Goal: Find specific page/section: Find specific page/section

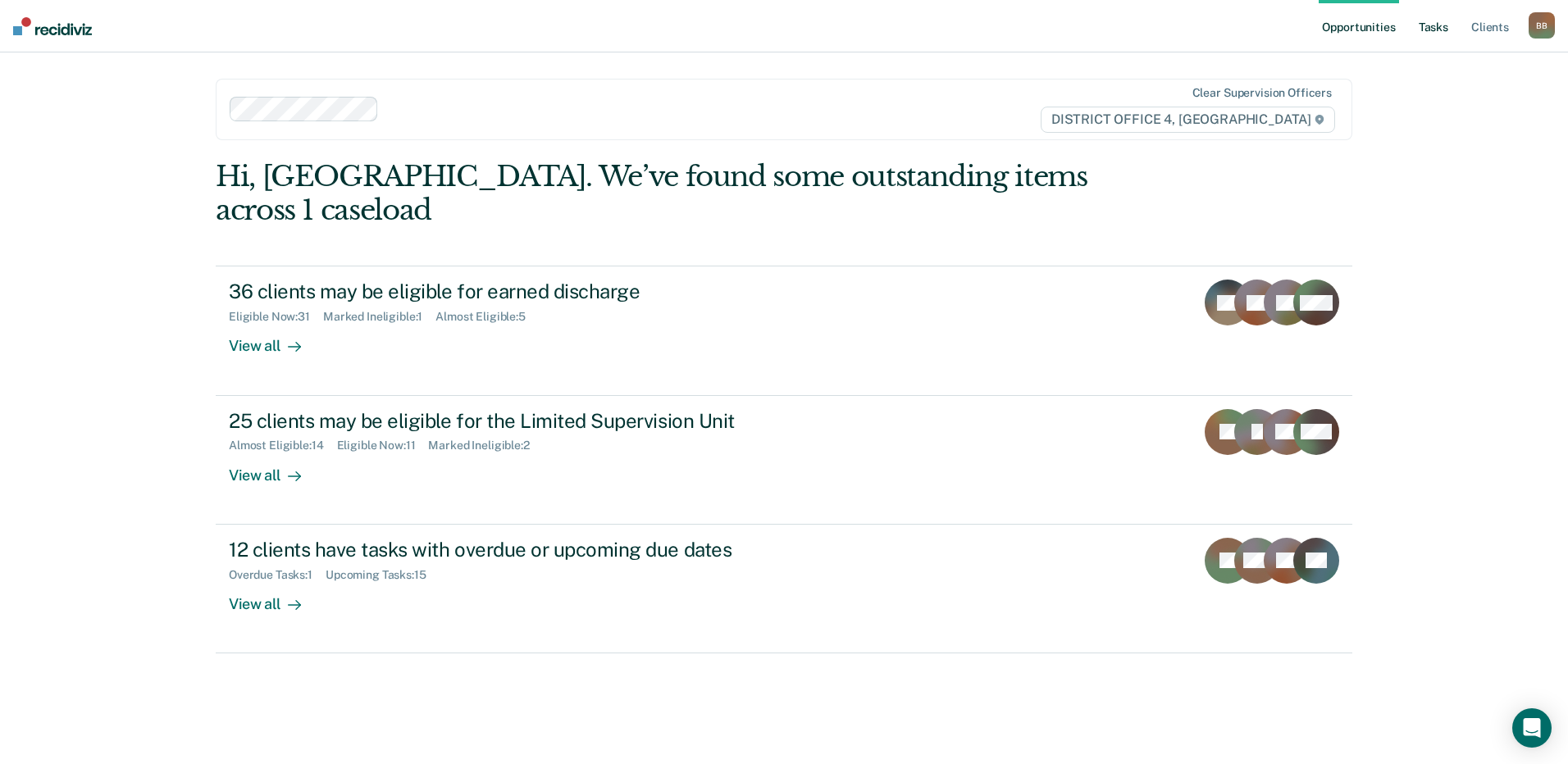
click at [1436, 25] on link "Tasks" at bounding box center [1433, 26] width 36 height 53
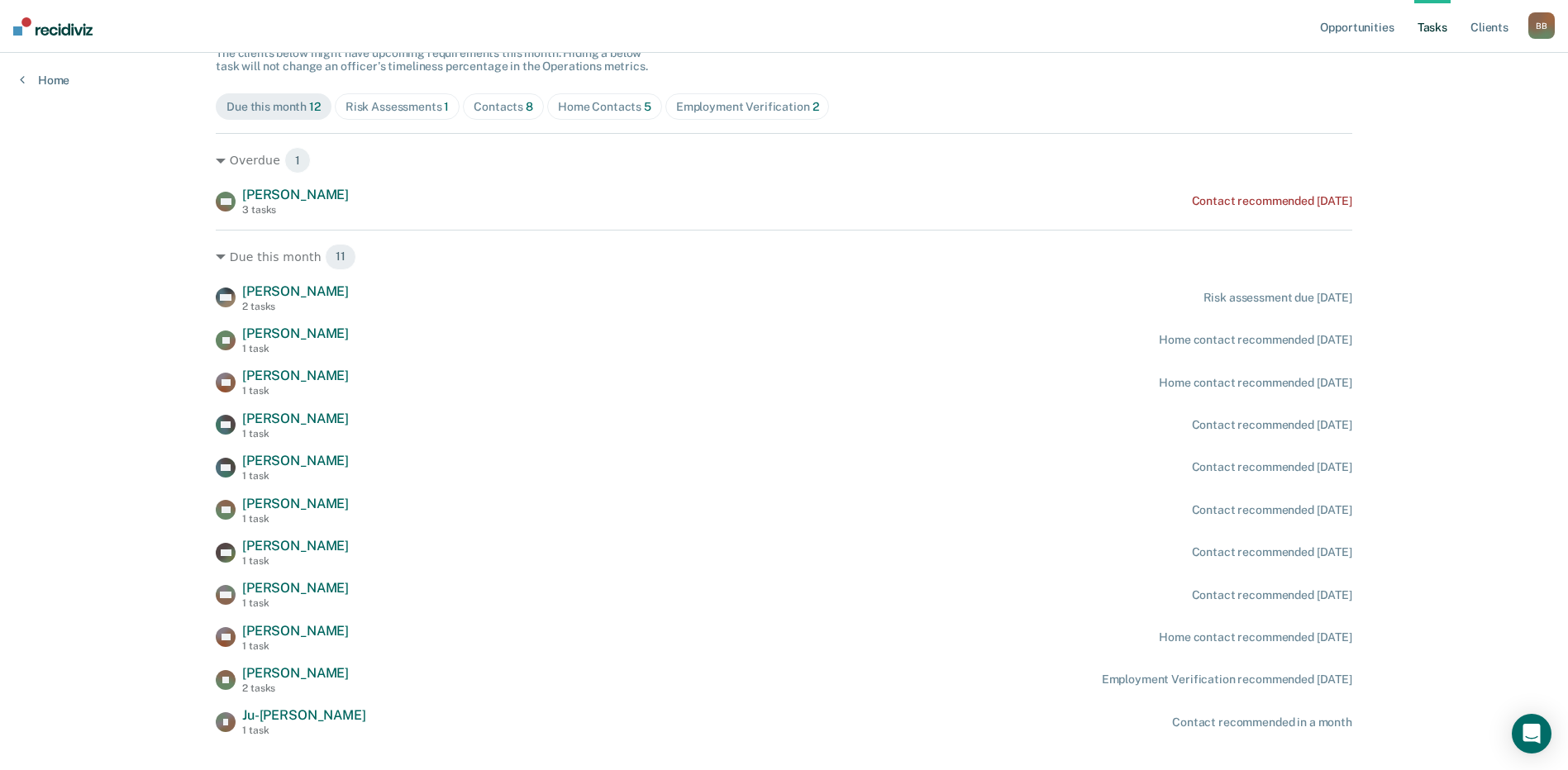
scroll to position [195, 0]
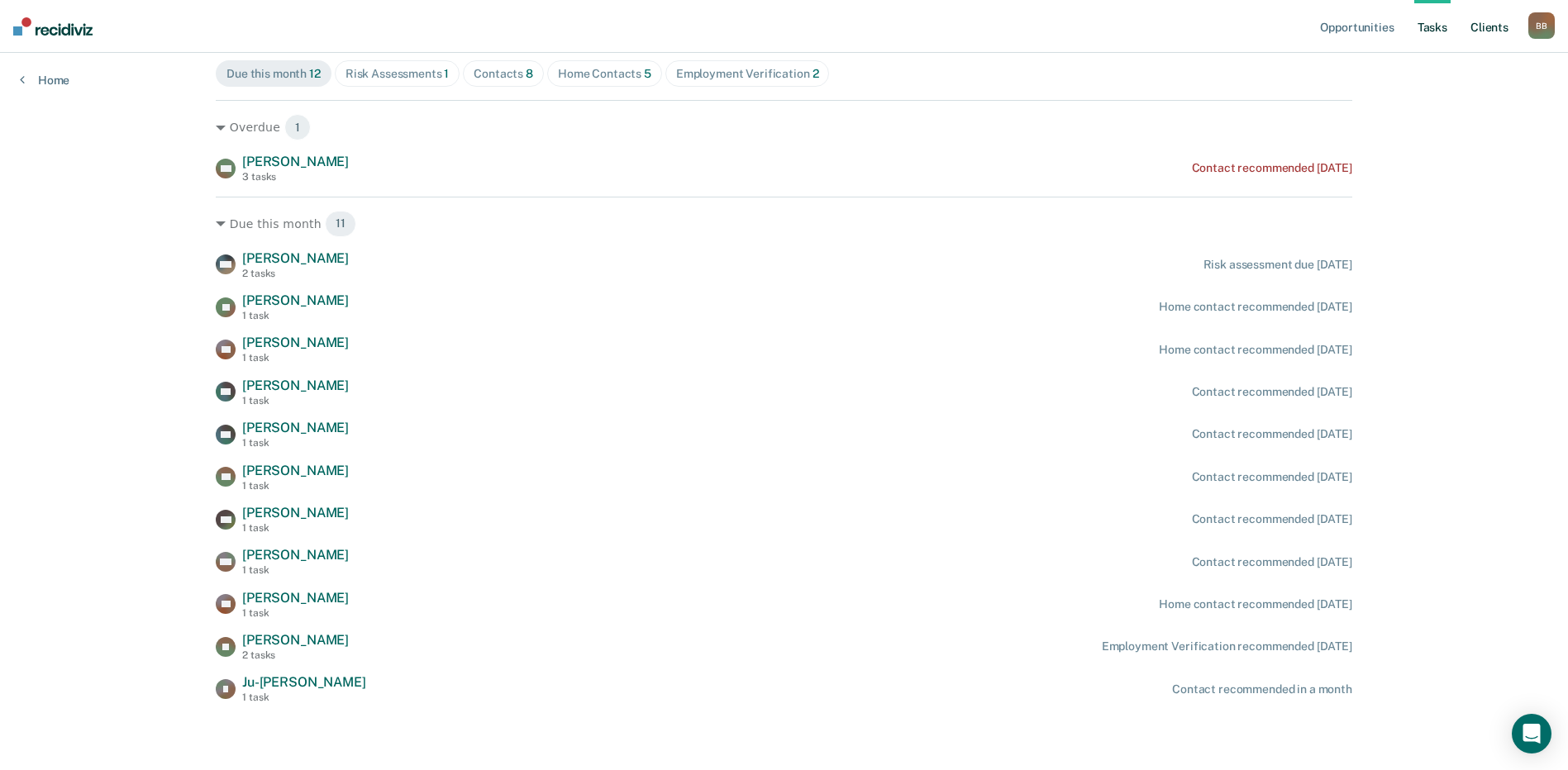
click at [1474, 27] on link "Client s" at bounding box center [1489, 26] width 45 height 53
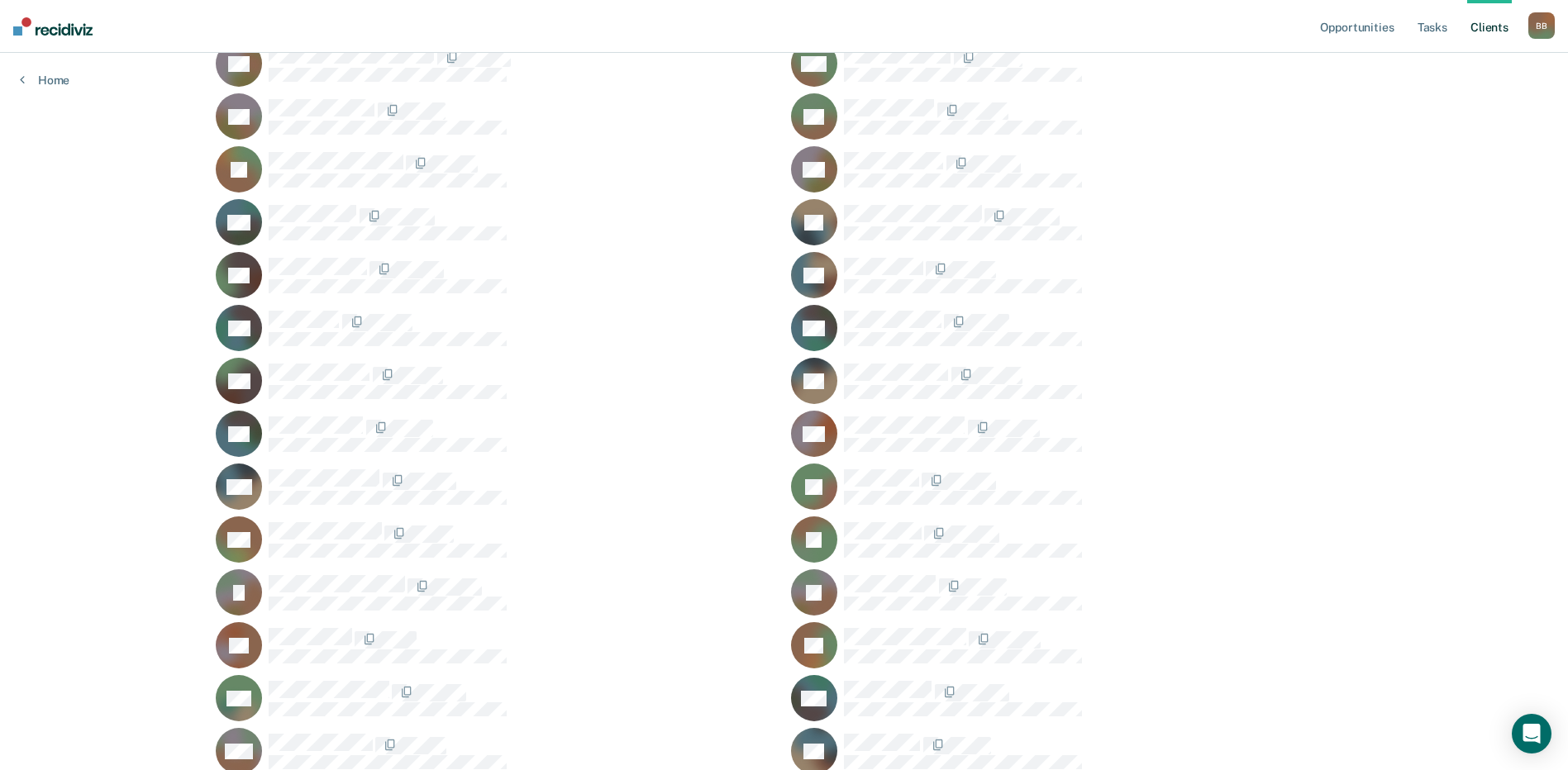
scroll to position [579, 0]
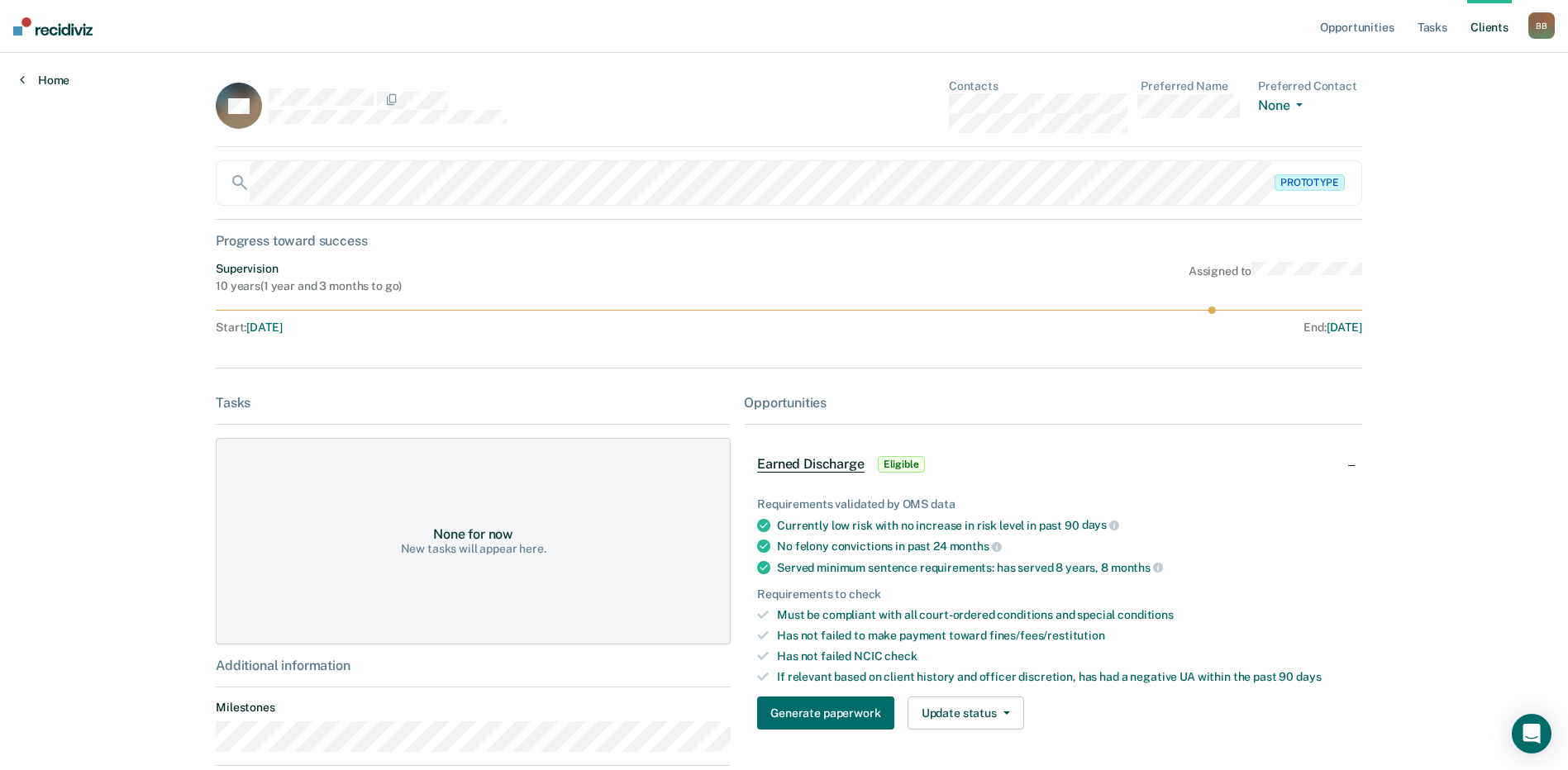
click at [56, 79] on link "Home" at bounding box center [44, 80] width 49 height 15
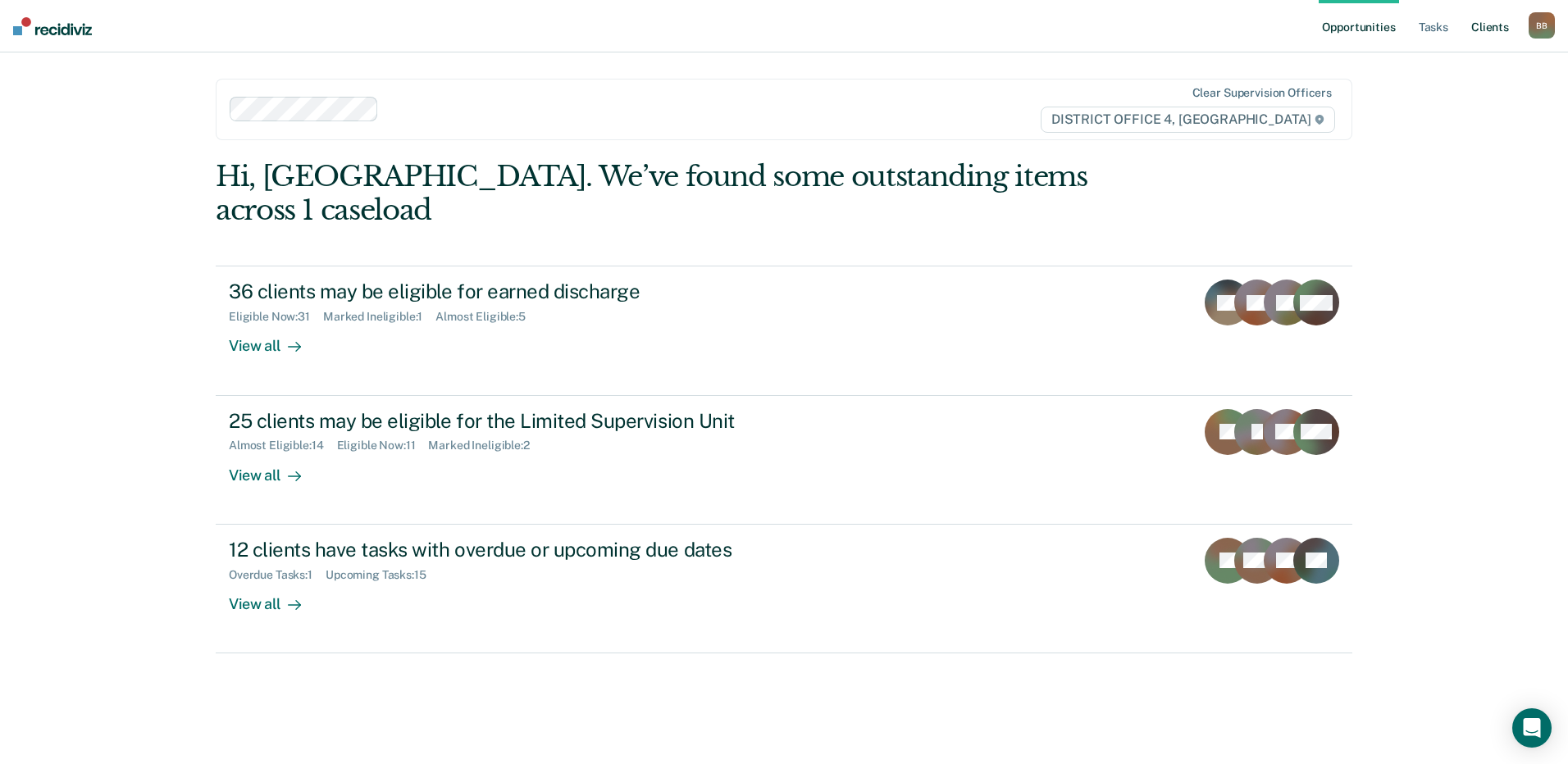
click at [1474, 20] on link "Client s" at bounding box center [1491, 26] width 44 height 53
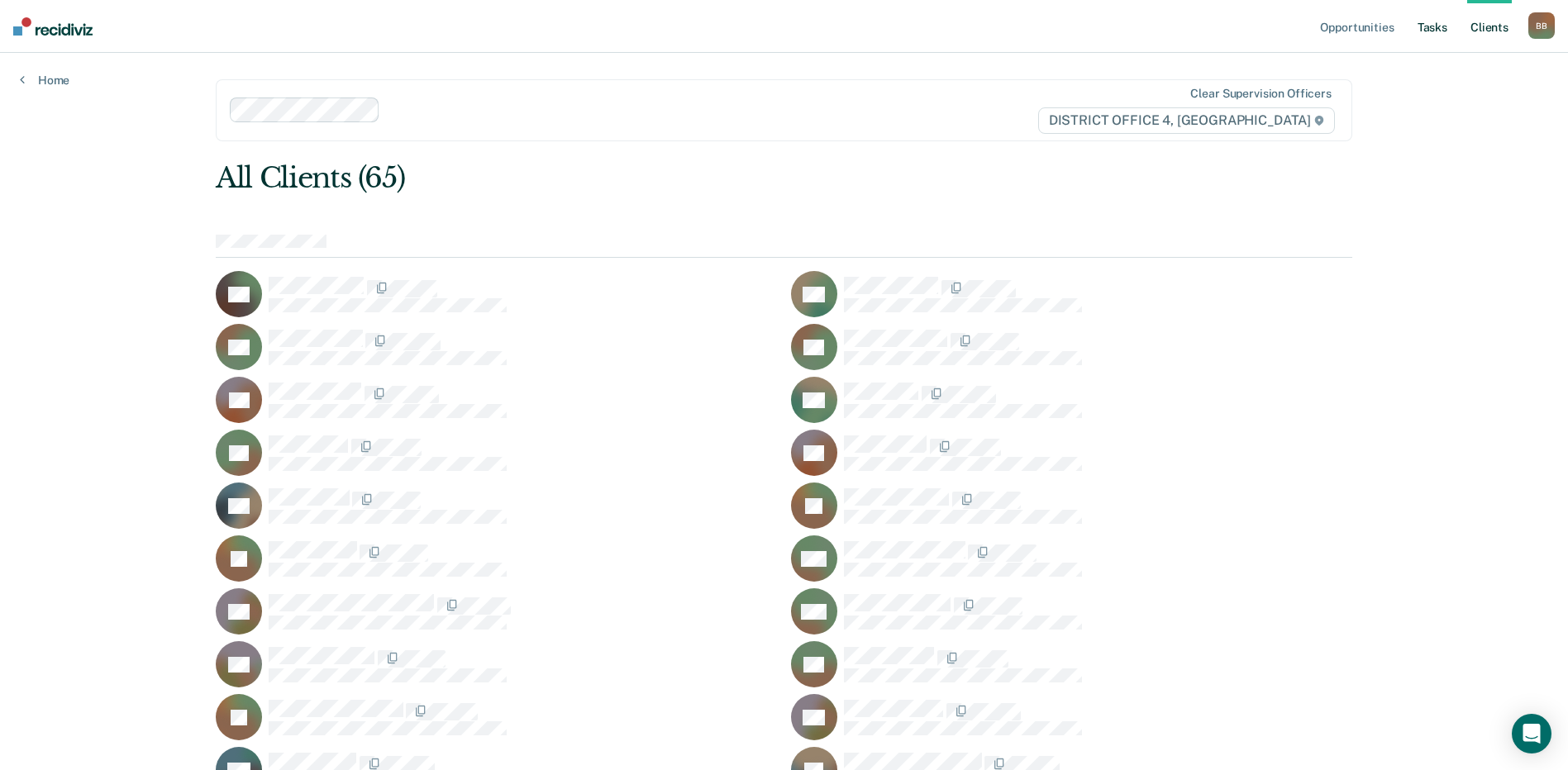
click at [1428, 30] on link "Tasks" at bounding box center [1431, 26] width 36 height 53
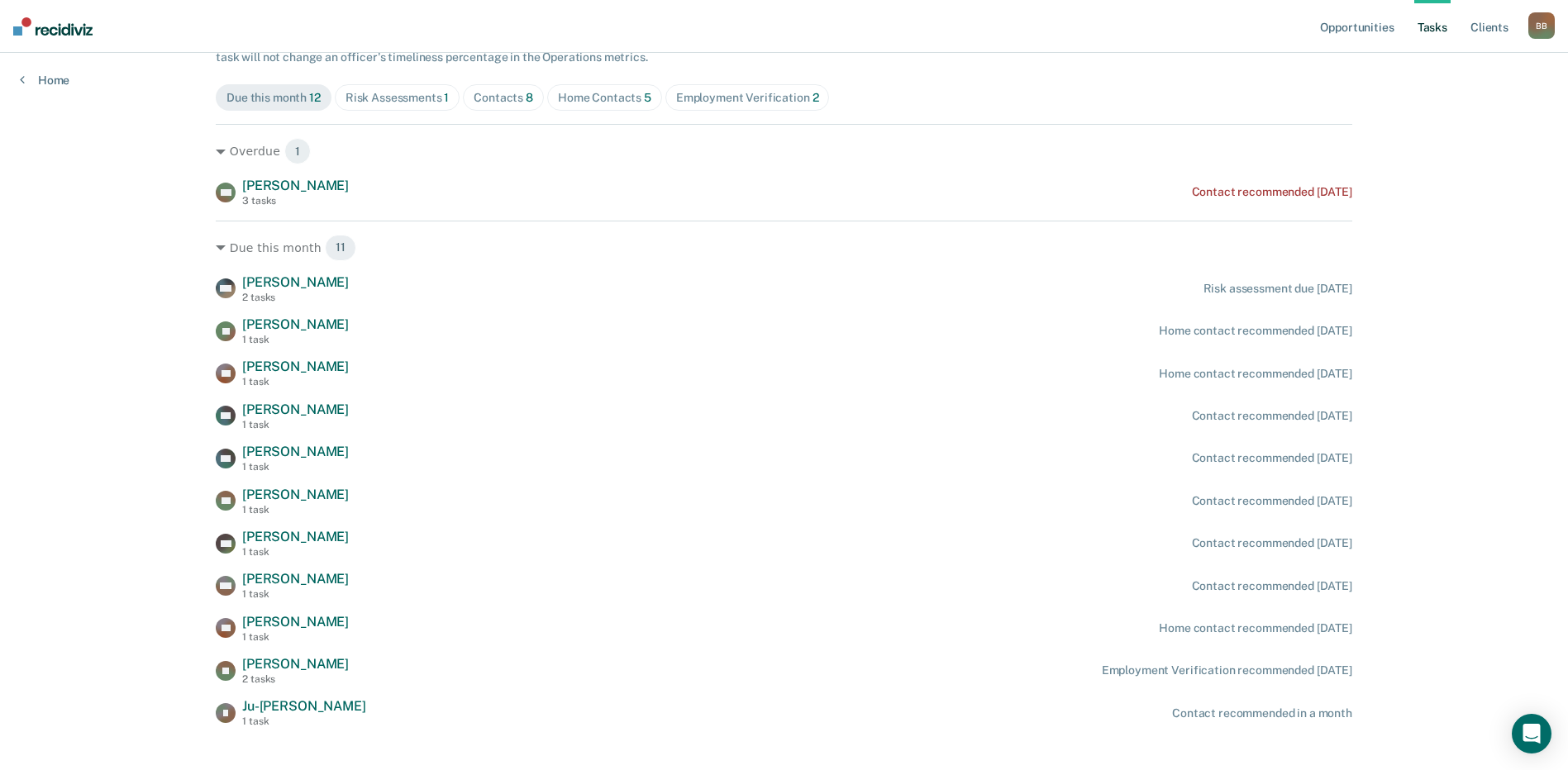
scroll to position [195, 0]
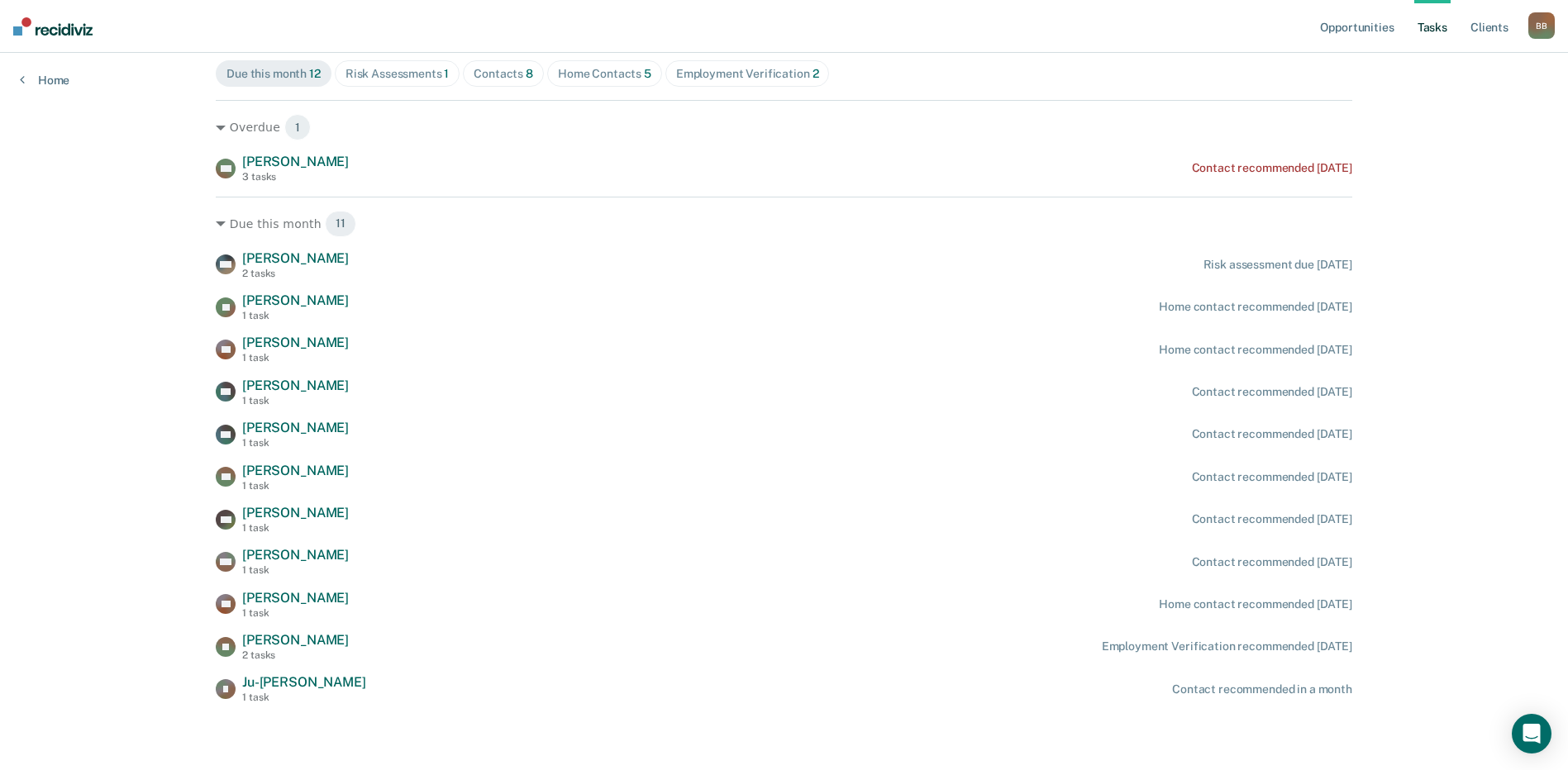
click at [397, 76] on div "Risk Assessments 1" at bounding box center [397, 74] width 104 height 14
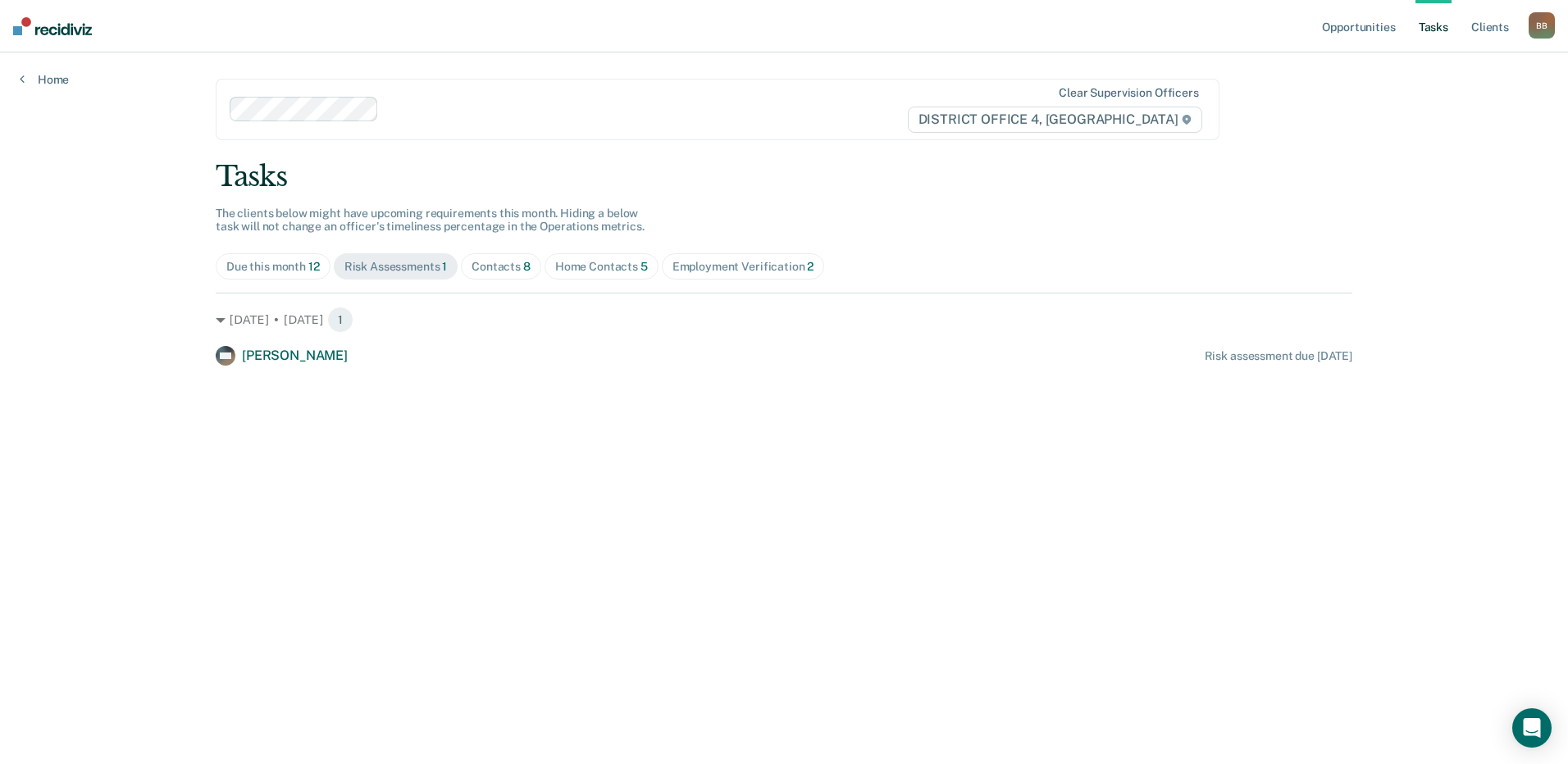
click at [253, 264] on div "Due this month 12" at bounding box center [272, 267] width 93 height 13
